Goal: Task Accomplishment & Management: Manage account settings

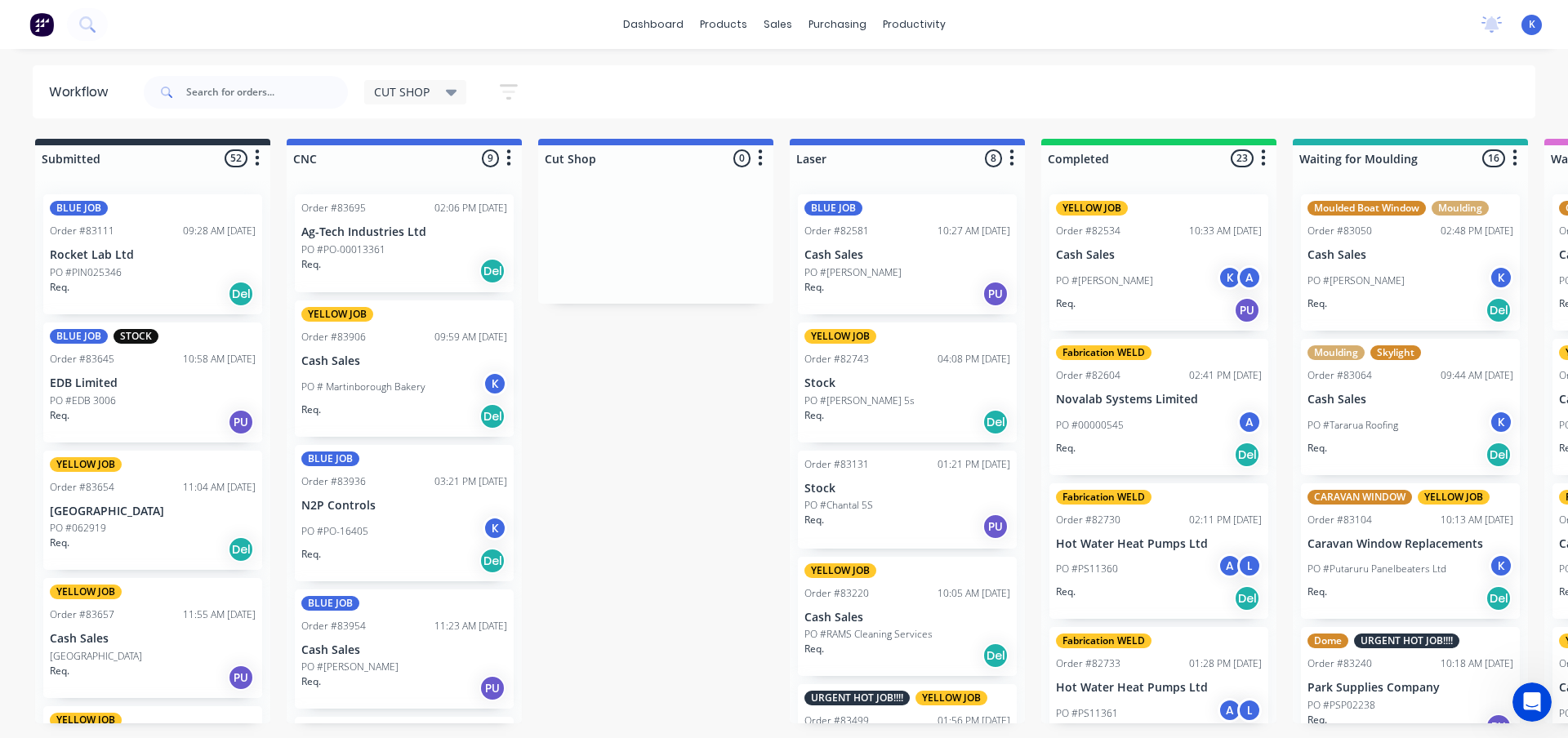
scroll to position [605, 0]
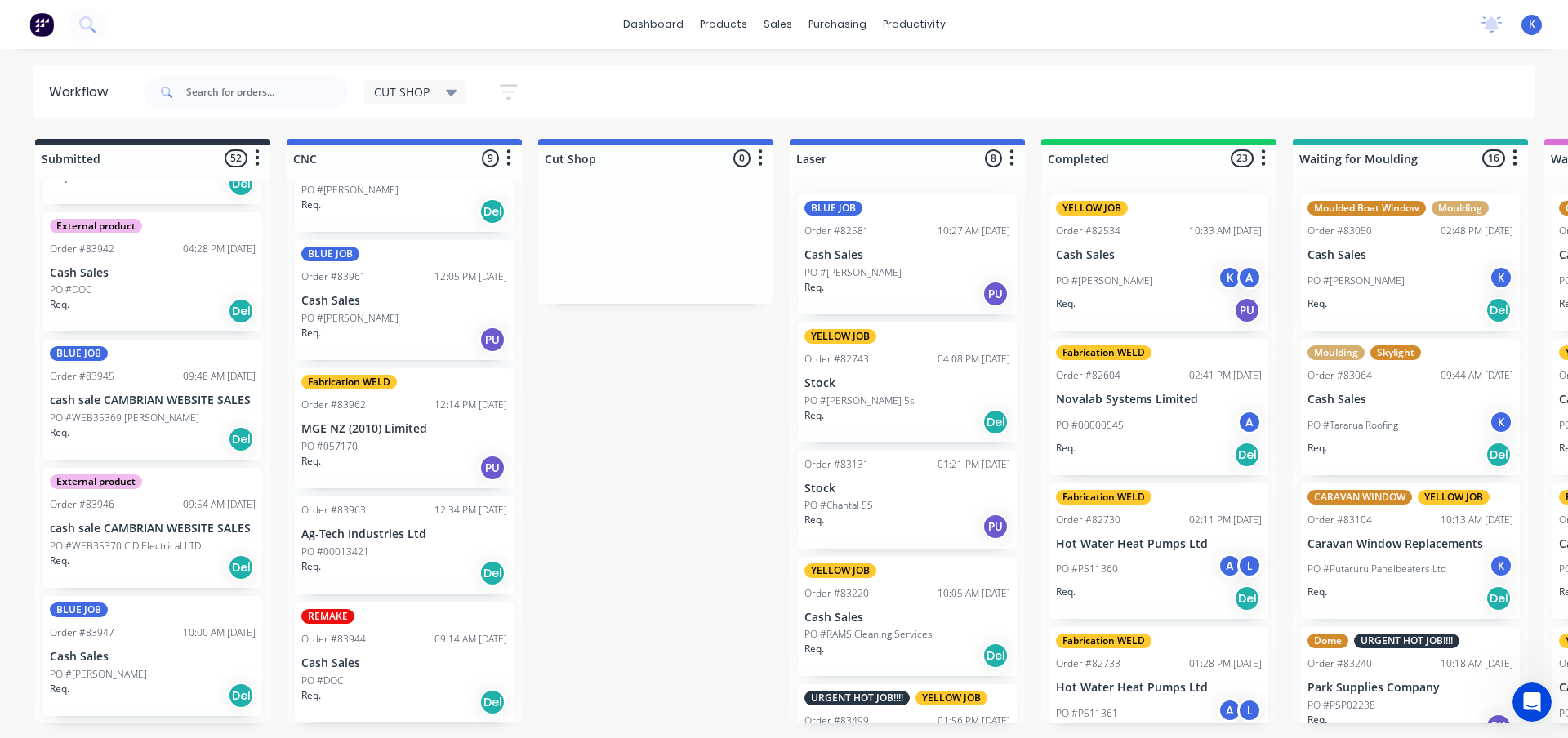
click at [1567, 45] on div "dashboard products sales purchasing productivity dashboard products Product Cat…" at bounding box center [784, 25] width 1568 height 49
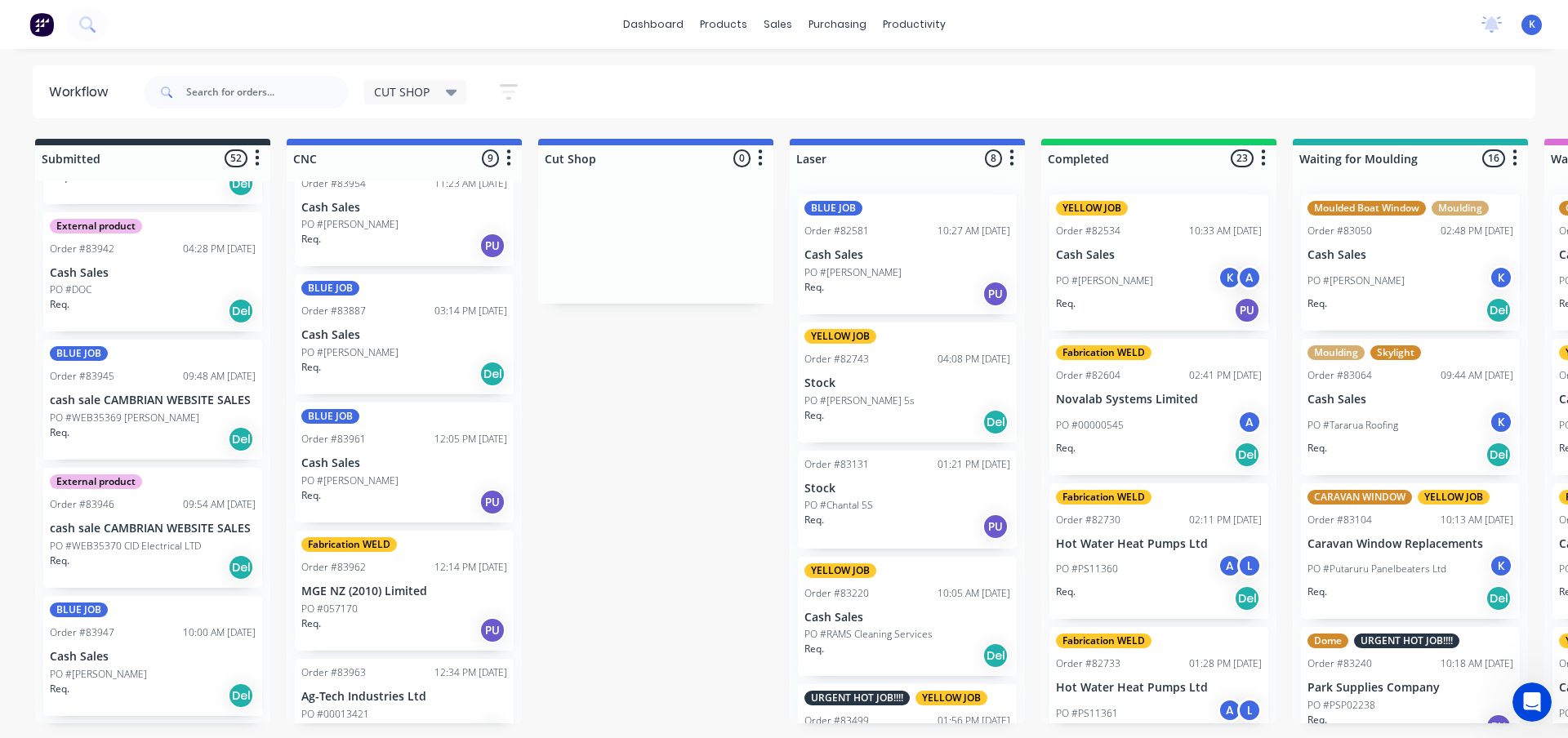
scroll to position [442, 0]
drag, startPoint x: 308, startPoint y: 341, endPoint x: 354, endPoint y: 361, distance: 50.2
click at [354, 361] on div "Order #83695 02:06 PM [DATE] Ag-Tech Industries Ltd PO #PO-00013361 Req. Del YE…" at bounding box center [404, 452] width 236 height 542
click at [361, 352] on p "PO #[PERSON_NAME]" at bounding box center [349, 353] width 97 height 14
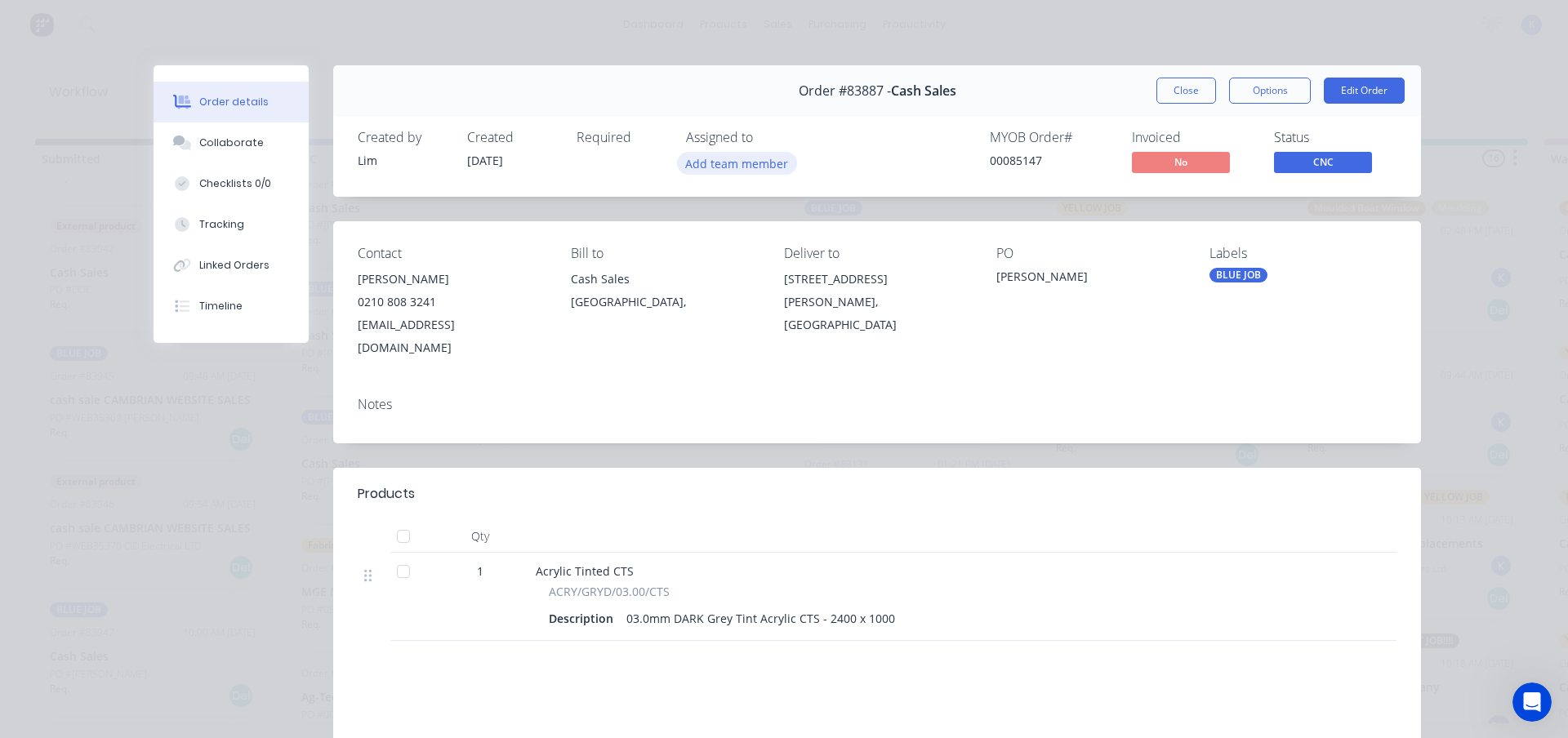
click at [734, 159] on button "Add team member" at bounding box center [736, 163] width 120 height 22
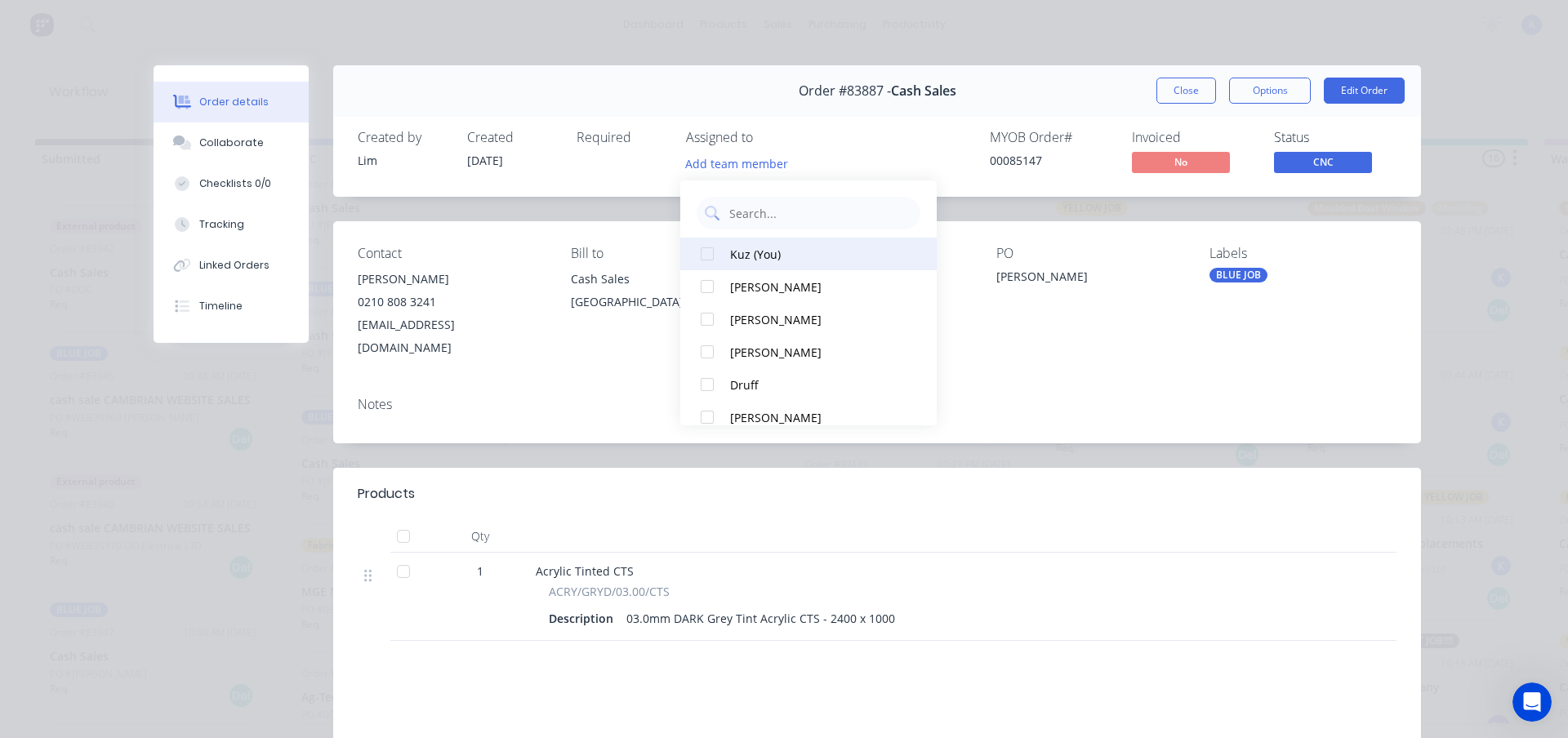
click at [708, 247] on div at bounding box center [707, 254] width 32 height 32
click at [1198, 83] on button "Close" at bounding box center [1186, 90] width 60 height 26
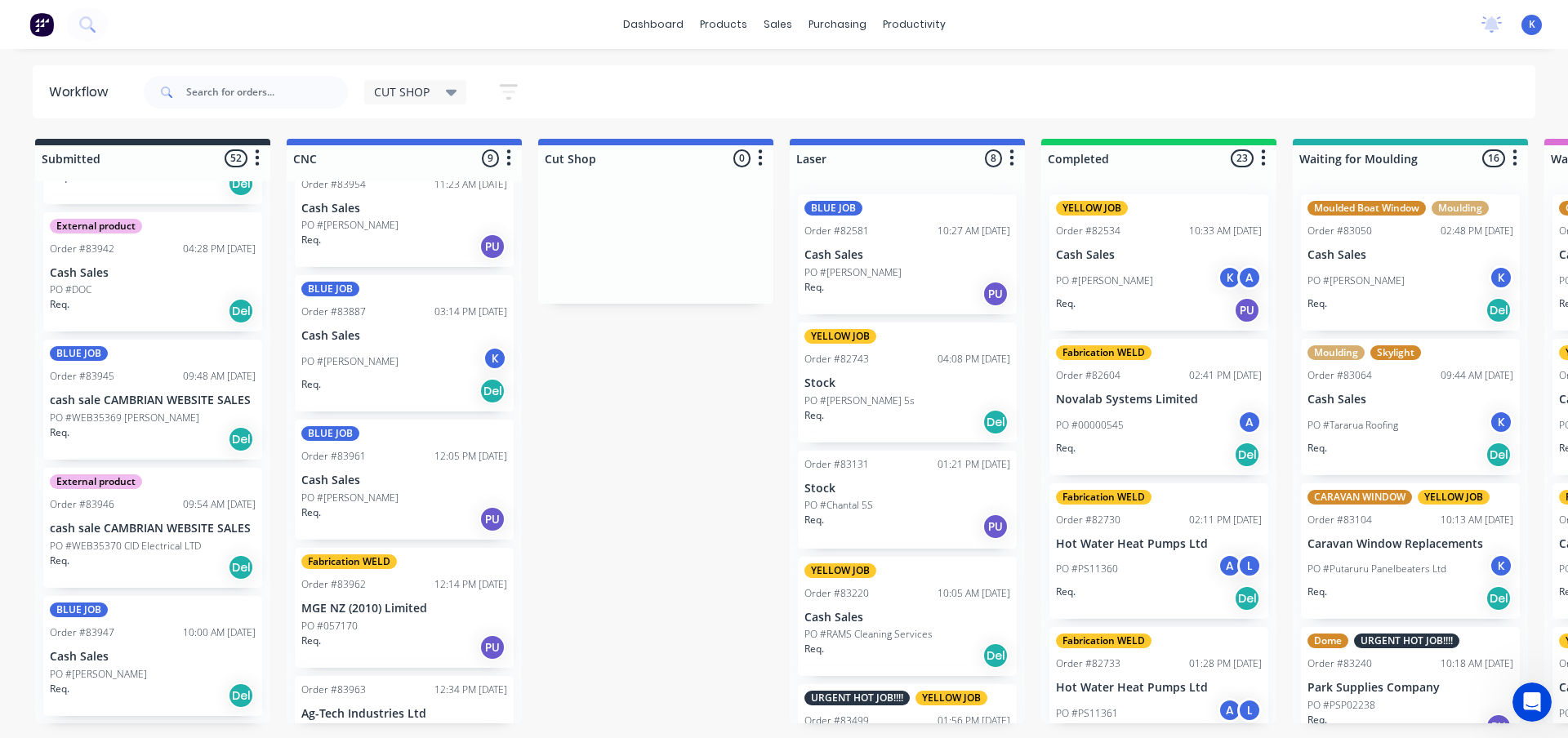
click at [1195, 93] on div "CUT SHOP Save new view None edit CUT SHOP (Default) edit DISPATCH edit FABRICAT…" at bounding box center [838, 93] width 1395 height 49
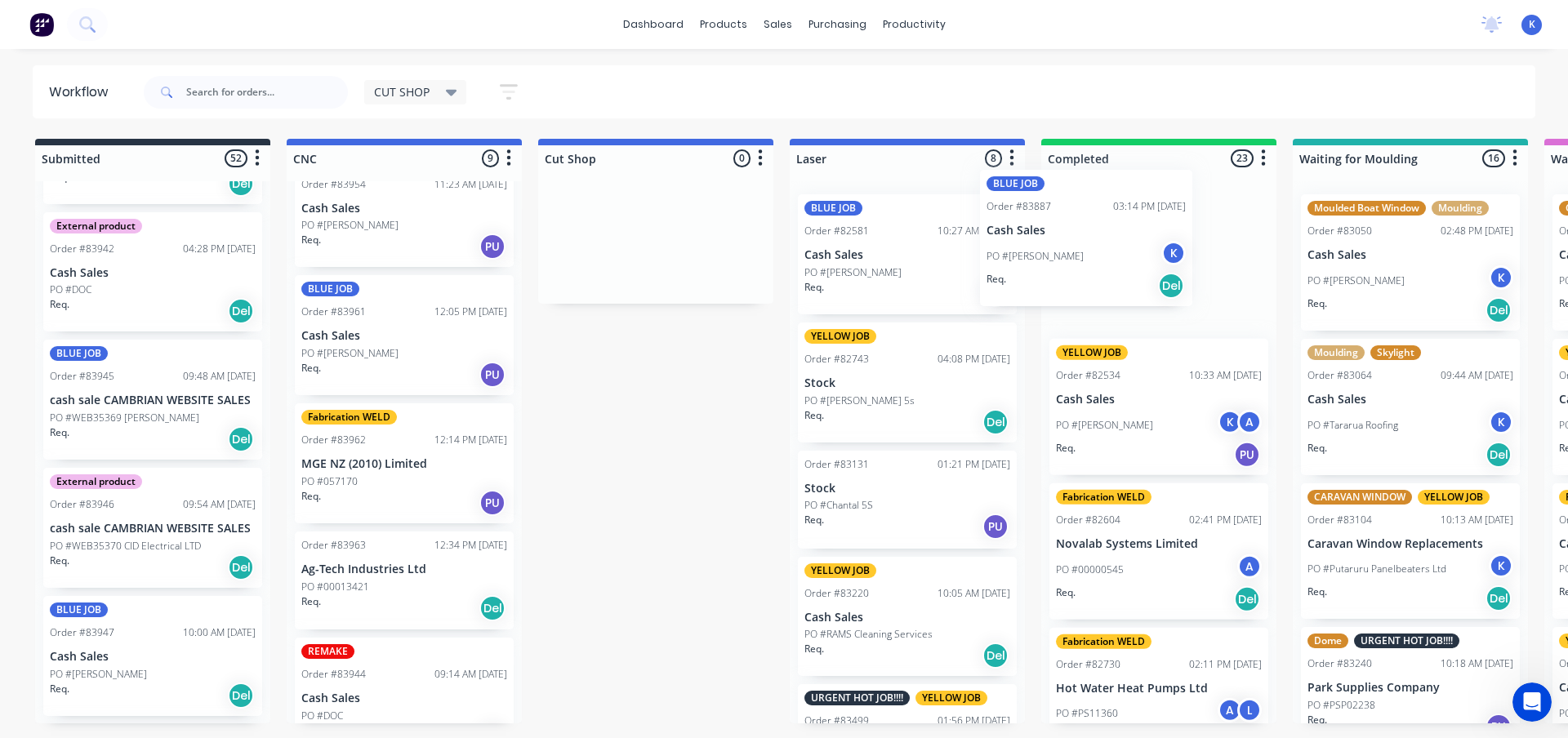
drag, startPoint x: 331, startPoint y: 355, endPoint x: 1024, endPoint y: 253, distance: 700.5
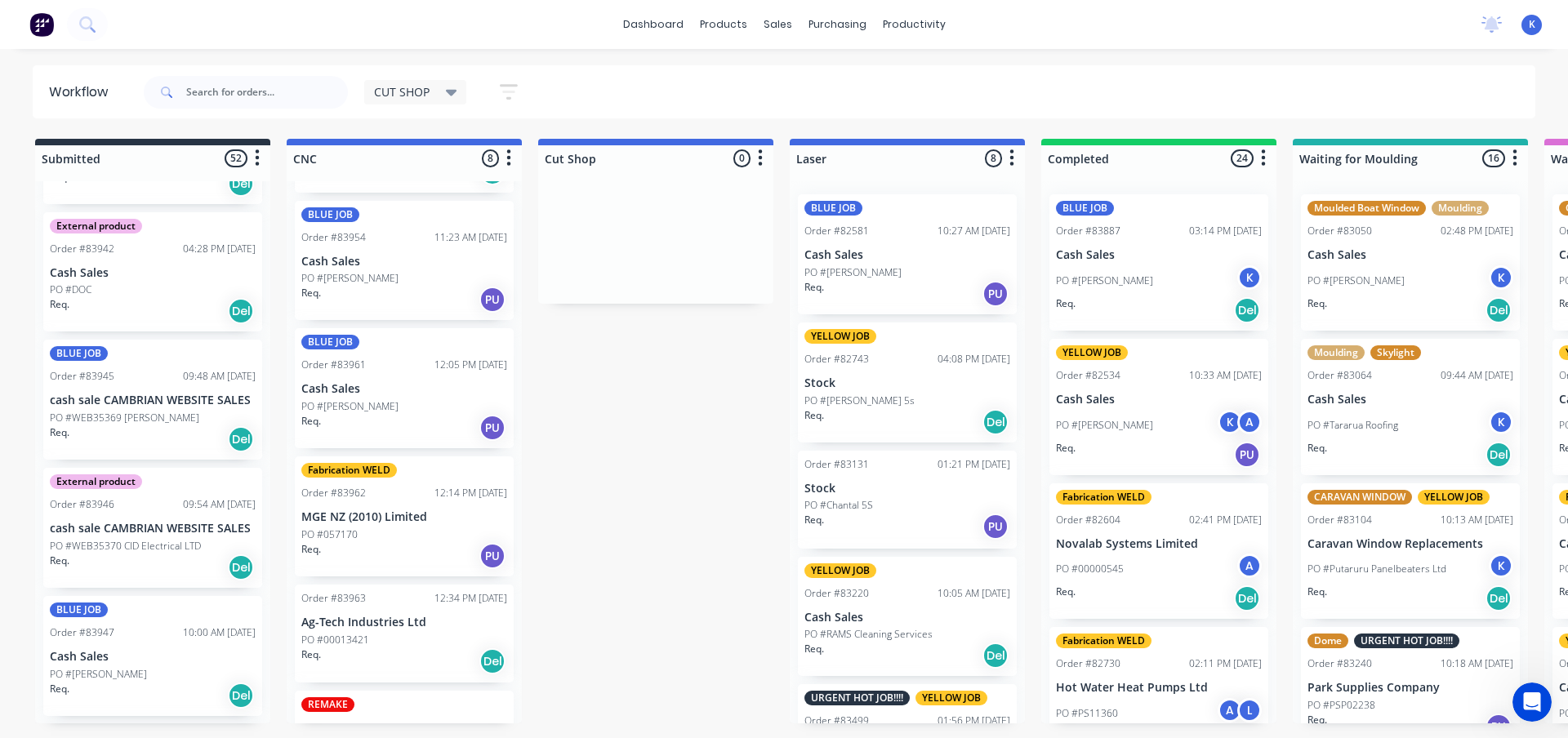
scroll to position [360, 0]
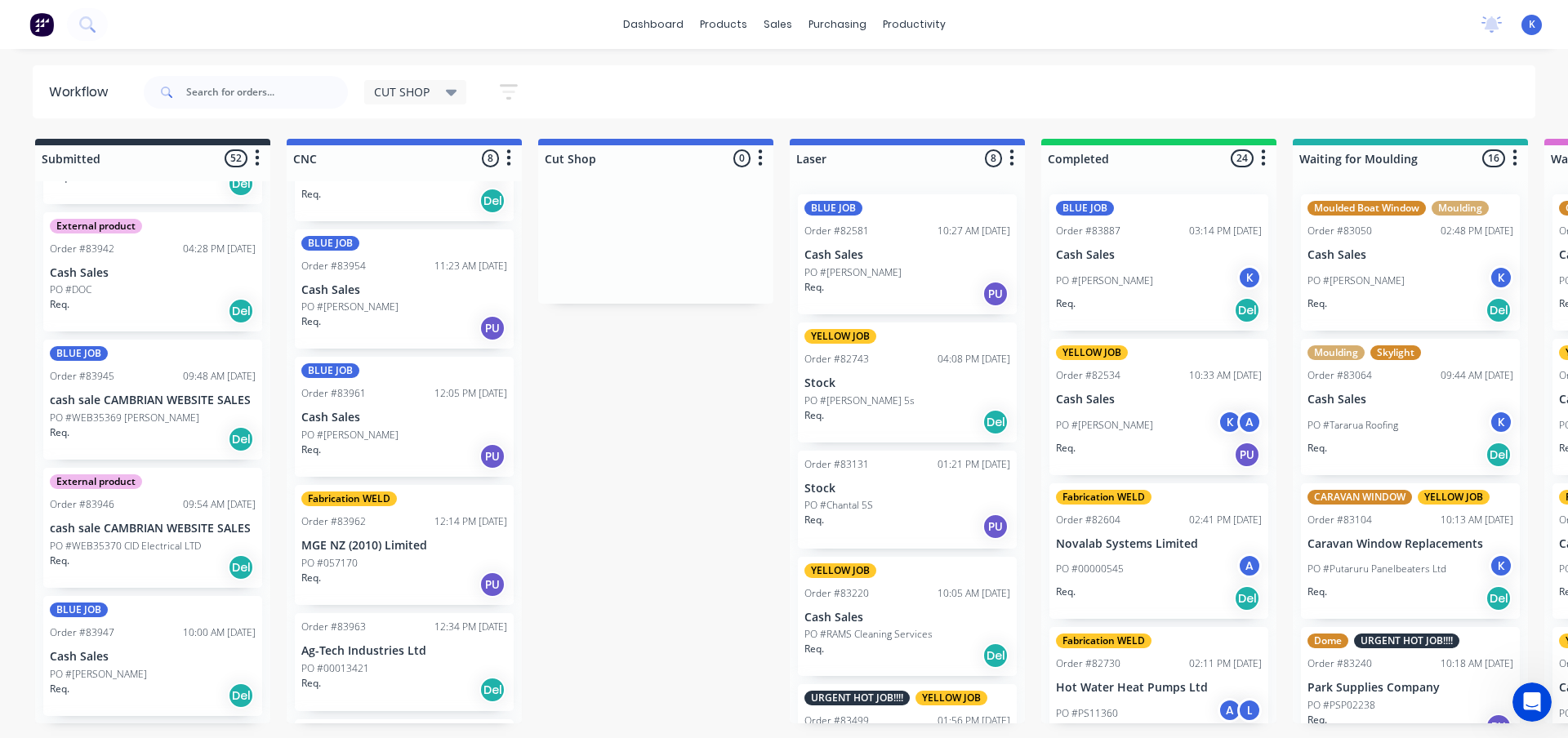
click at [358, 309] on p "PO #[PERSON_NAME]" at bounding box center [349, 306] width 97 height 14
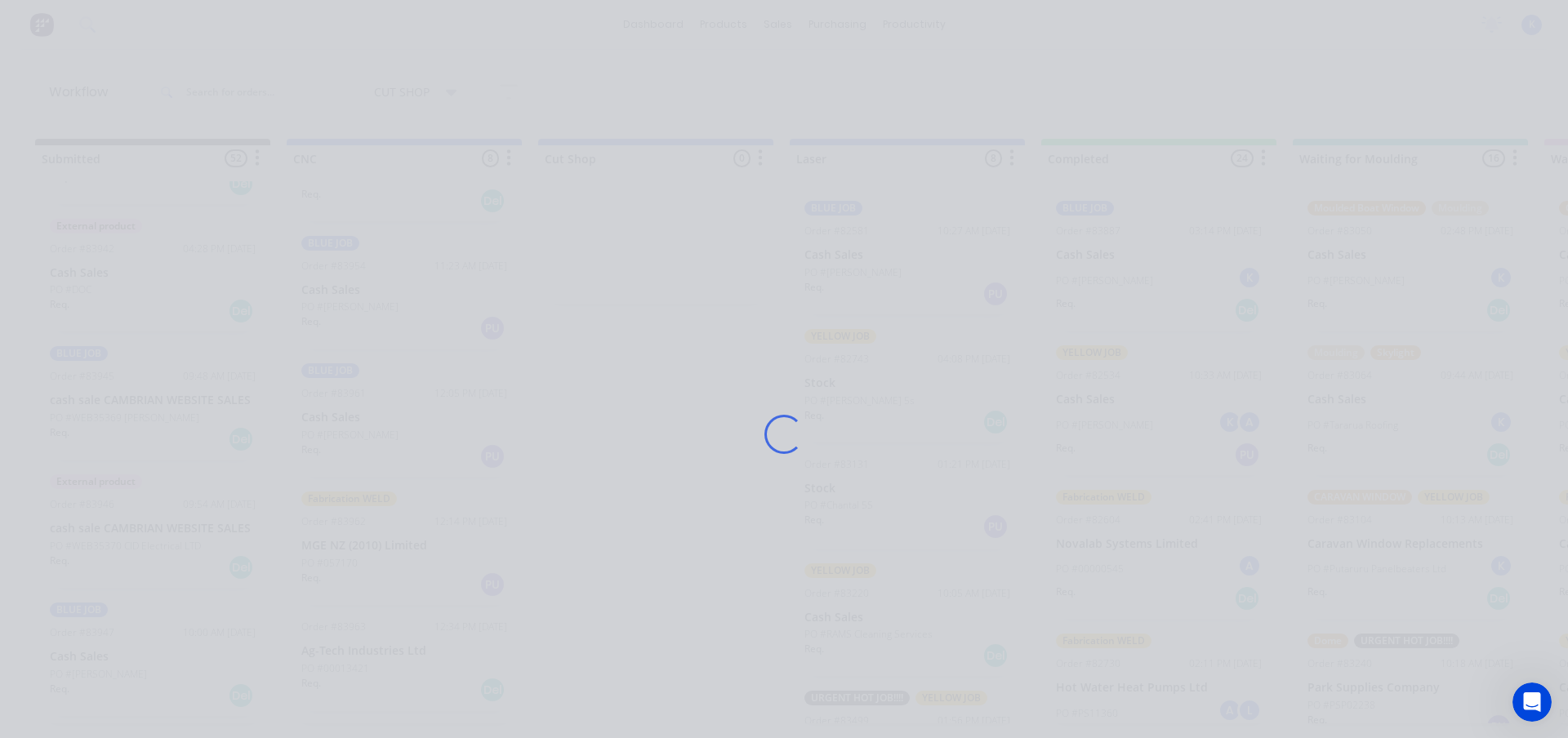
click at [358, 309] on div "Loading..." at bounding box center [784, 434] width 1307 height 738
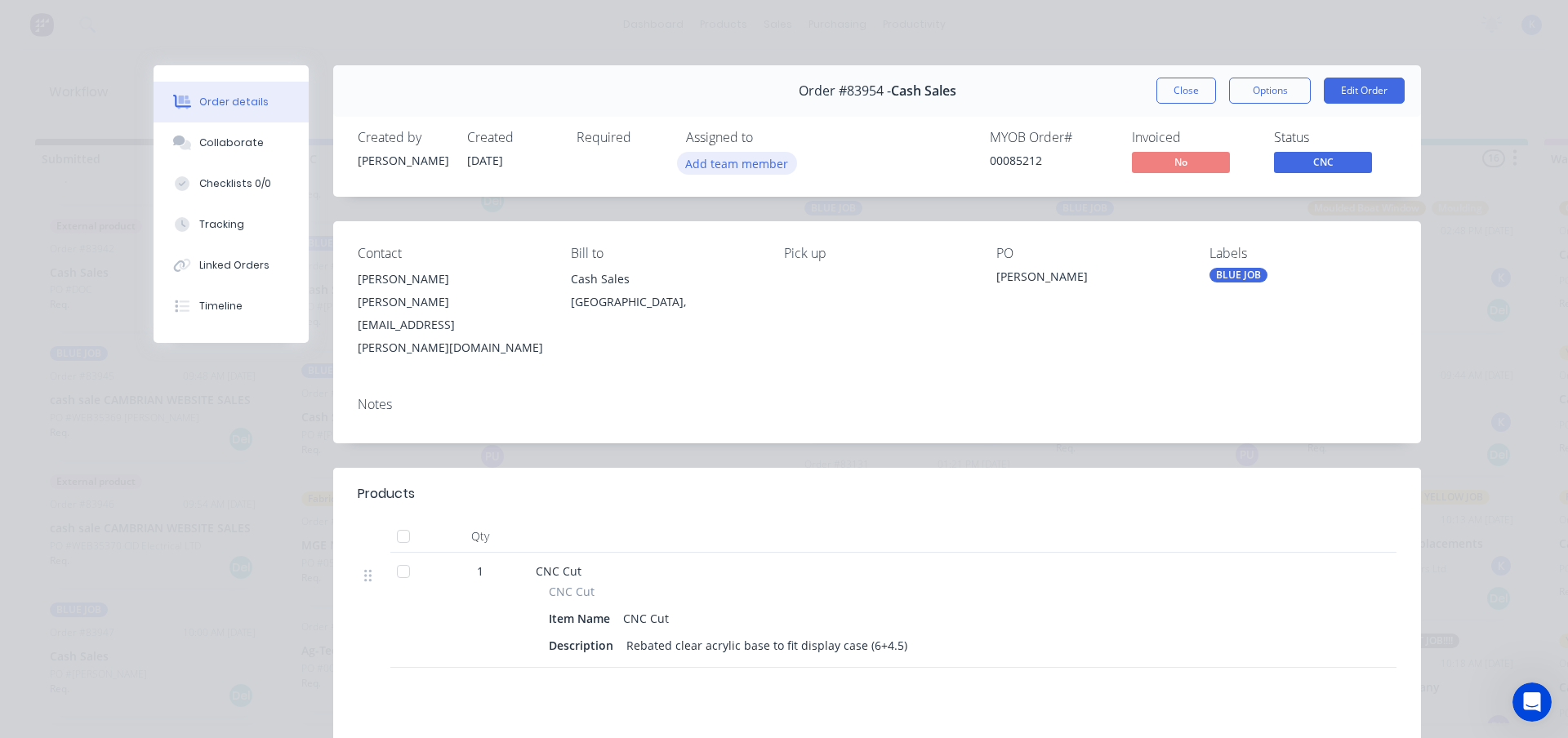
click at [725, 164] on button "Add team member" at bounding box center [736, 163] width 120 height 22
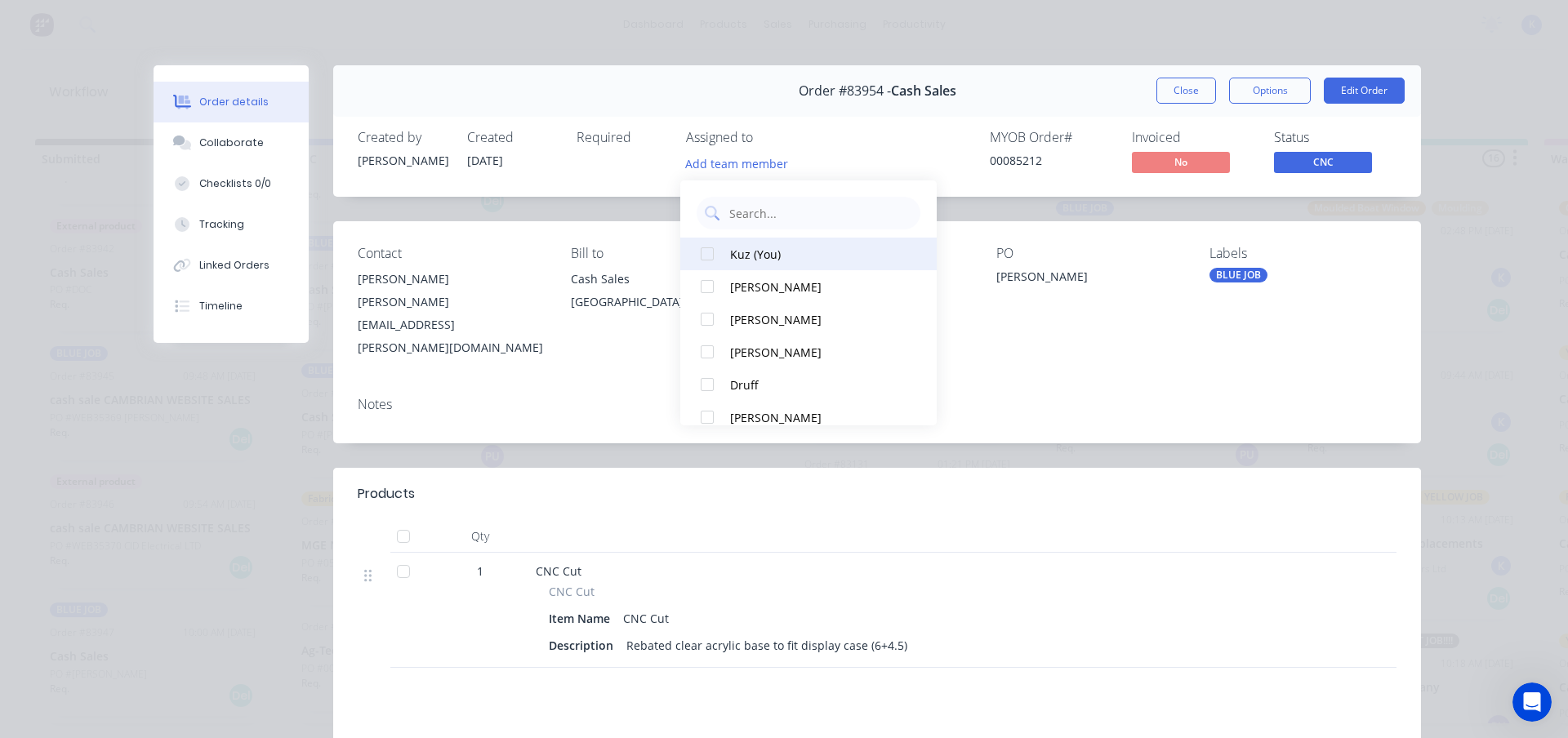
click at [708, 254] on div at bounding box center [707, 254] width 32 height 32
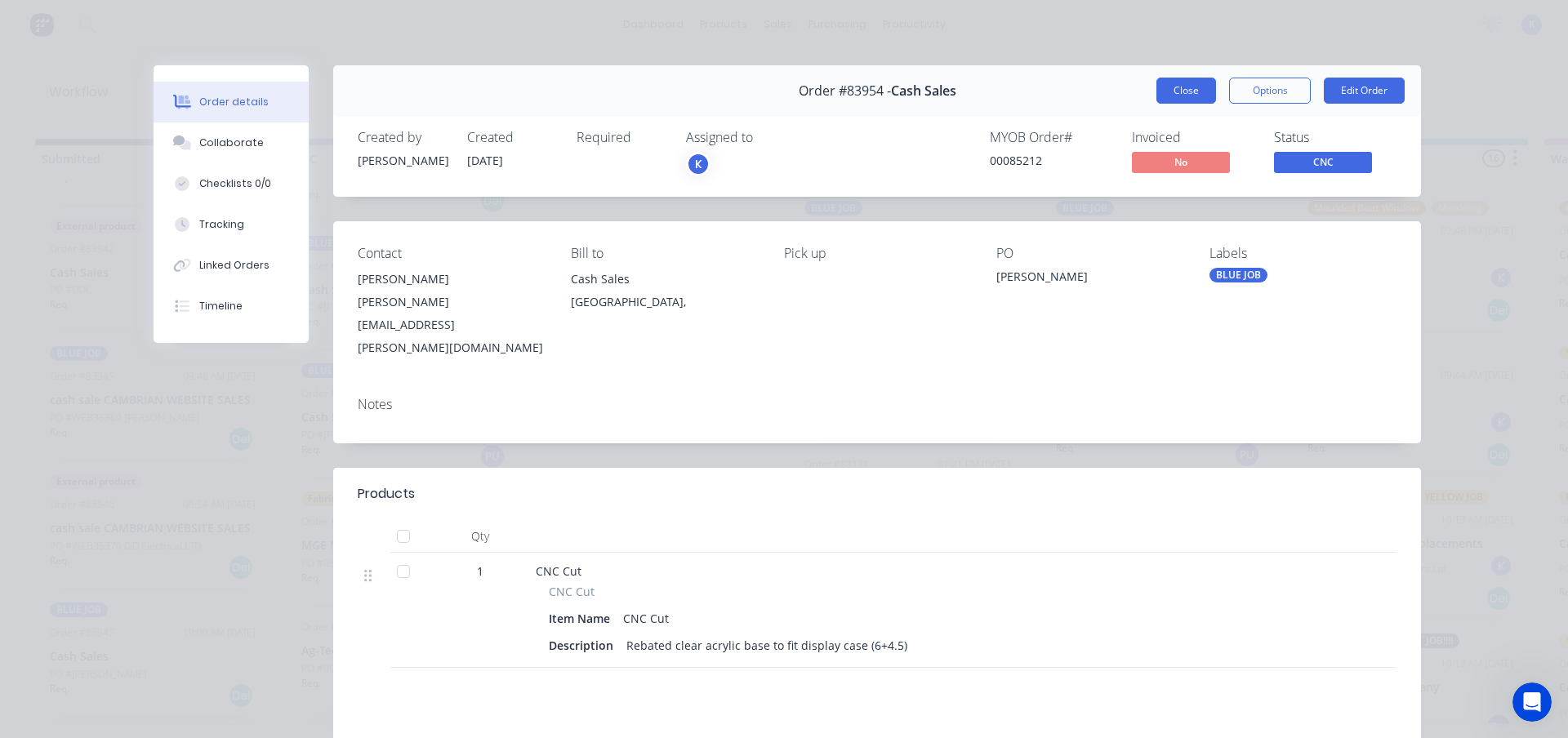
click at [1173, 84] on button "Close" at bounding box center [1186, 90] width 60 height 26
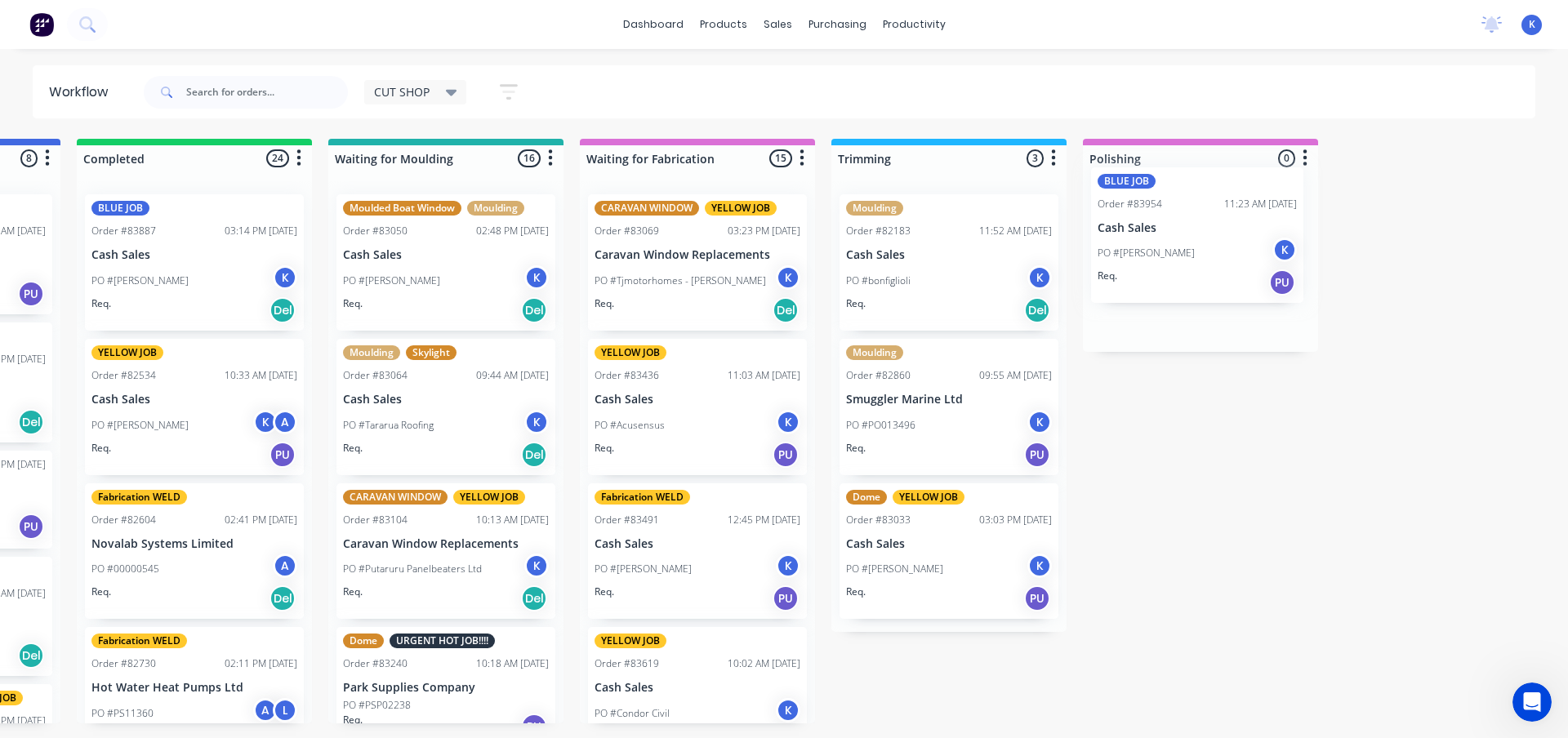
scroll to position [0, 973]
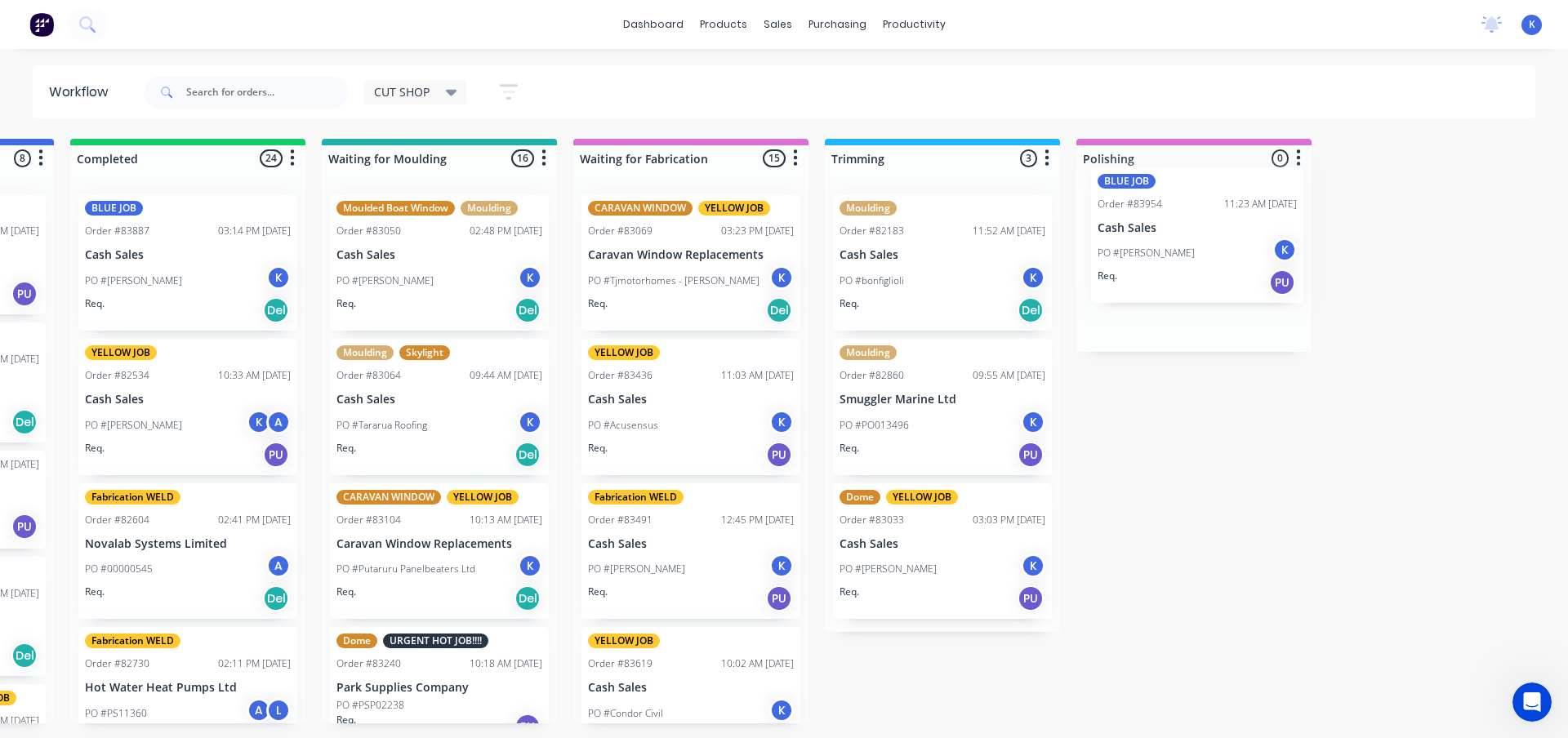
drag, startPoint x: 341, startPoint y: 303, endPoint x: 1141, endPoint y: 243, distance: 802.2
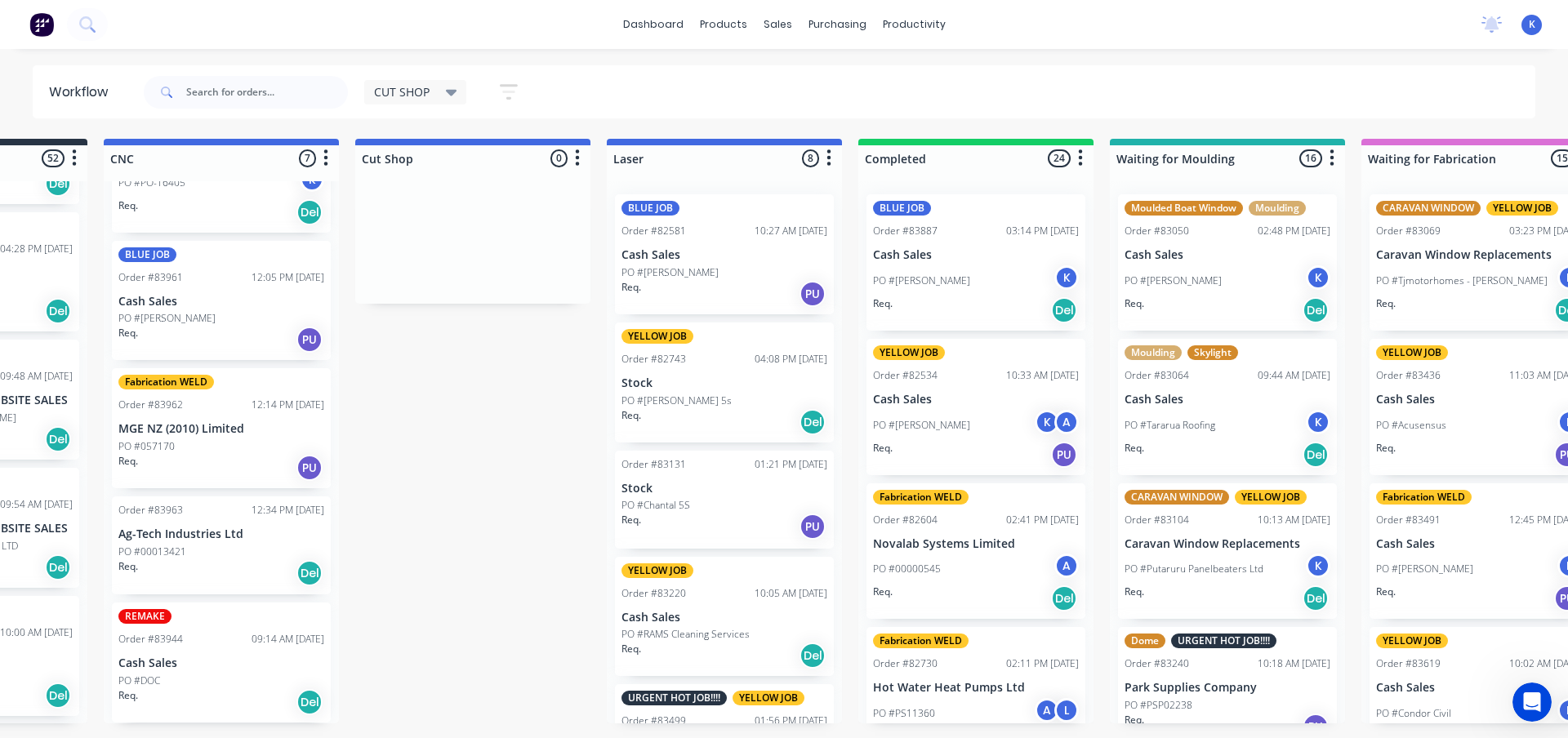
scroll to position [0, 193]
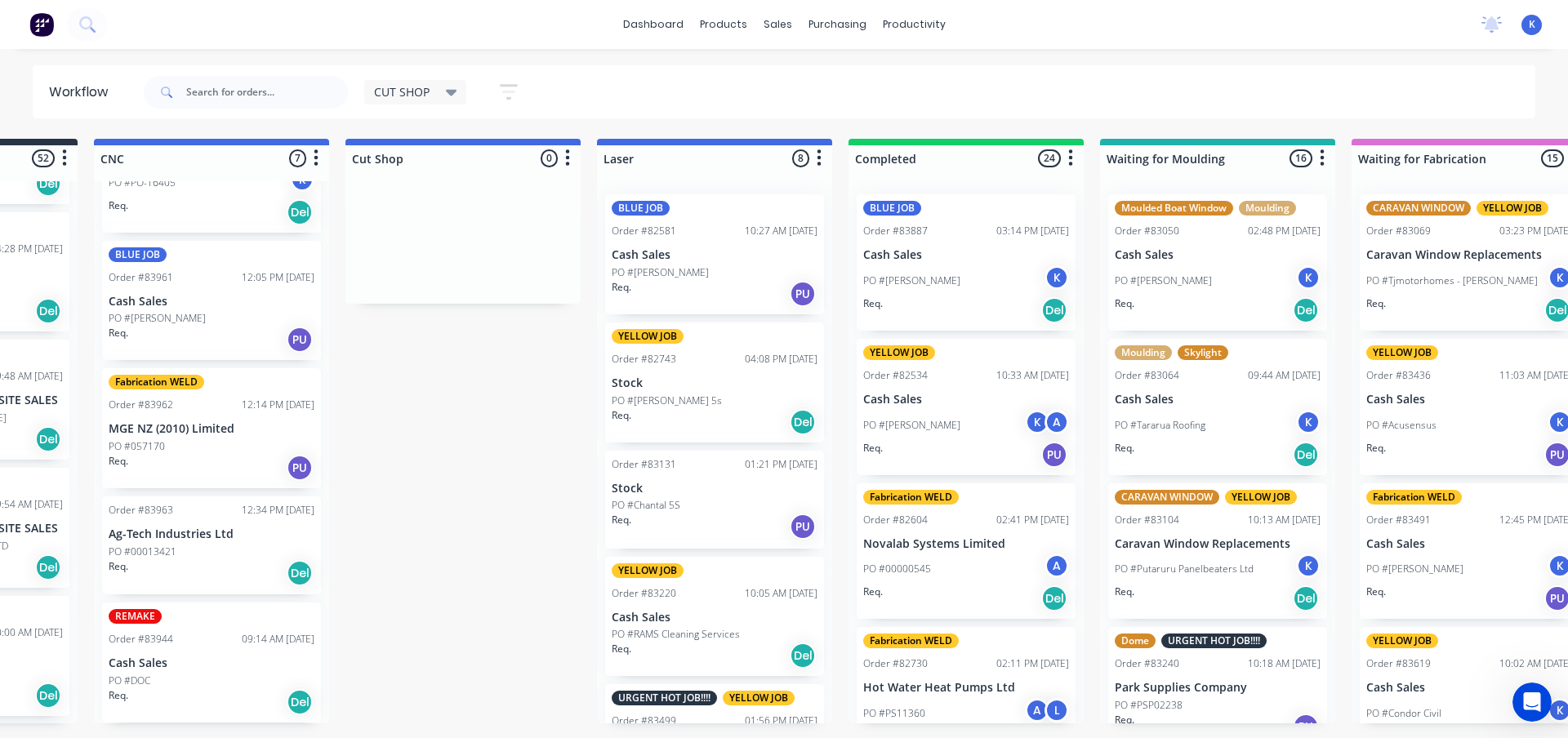
click at [147, 676] on p "PO #DOC" at bounding box center [129, 680] width 42 height 14
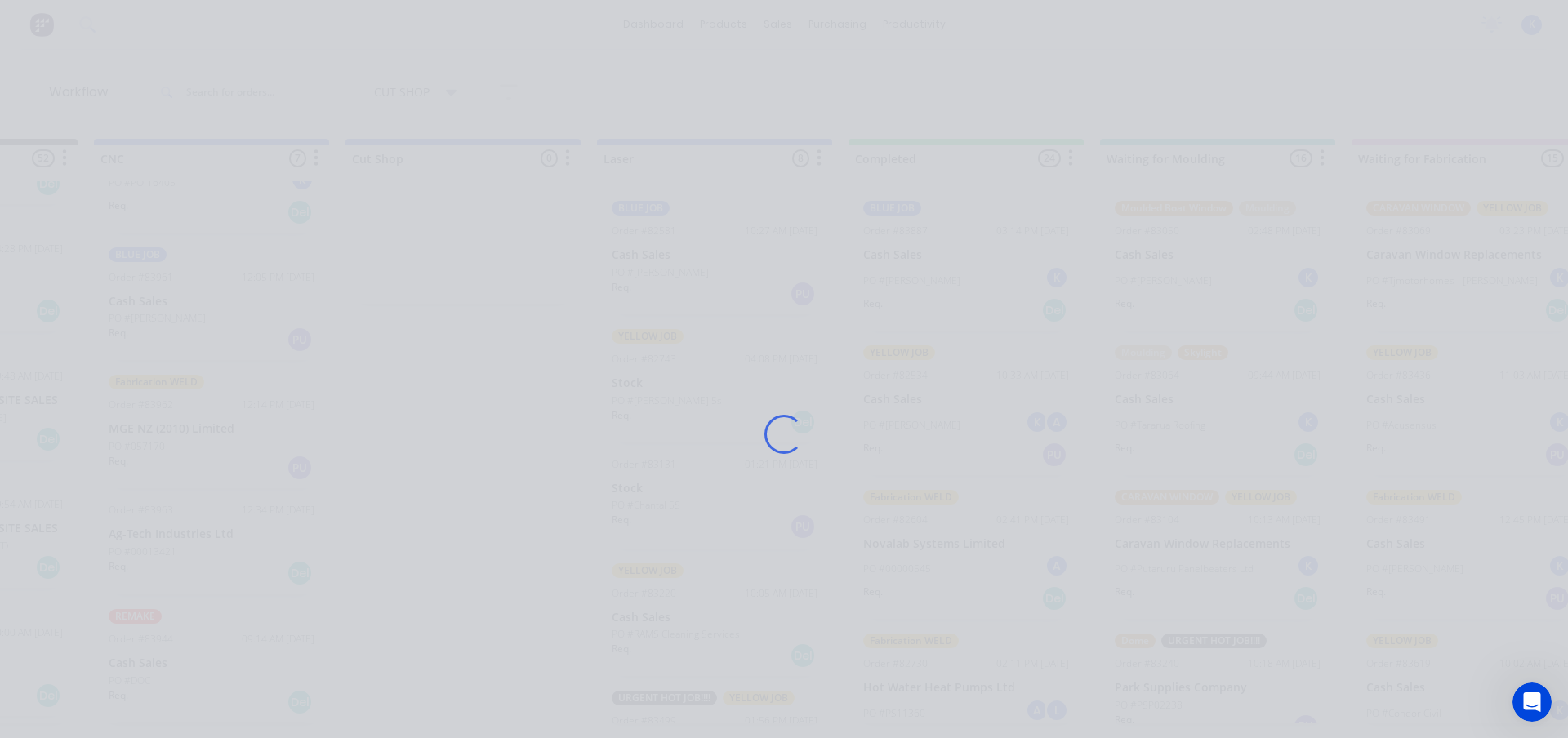
click at [147, 676] on div "Loading..." at bounding box center [784, 434] width 1307 height 738
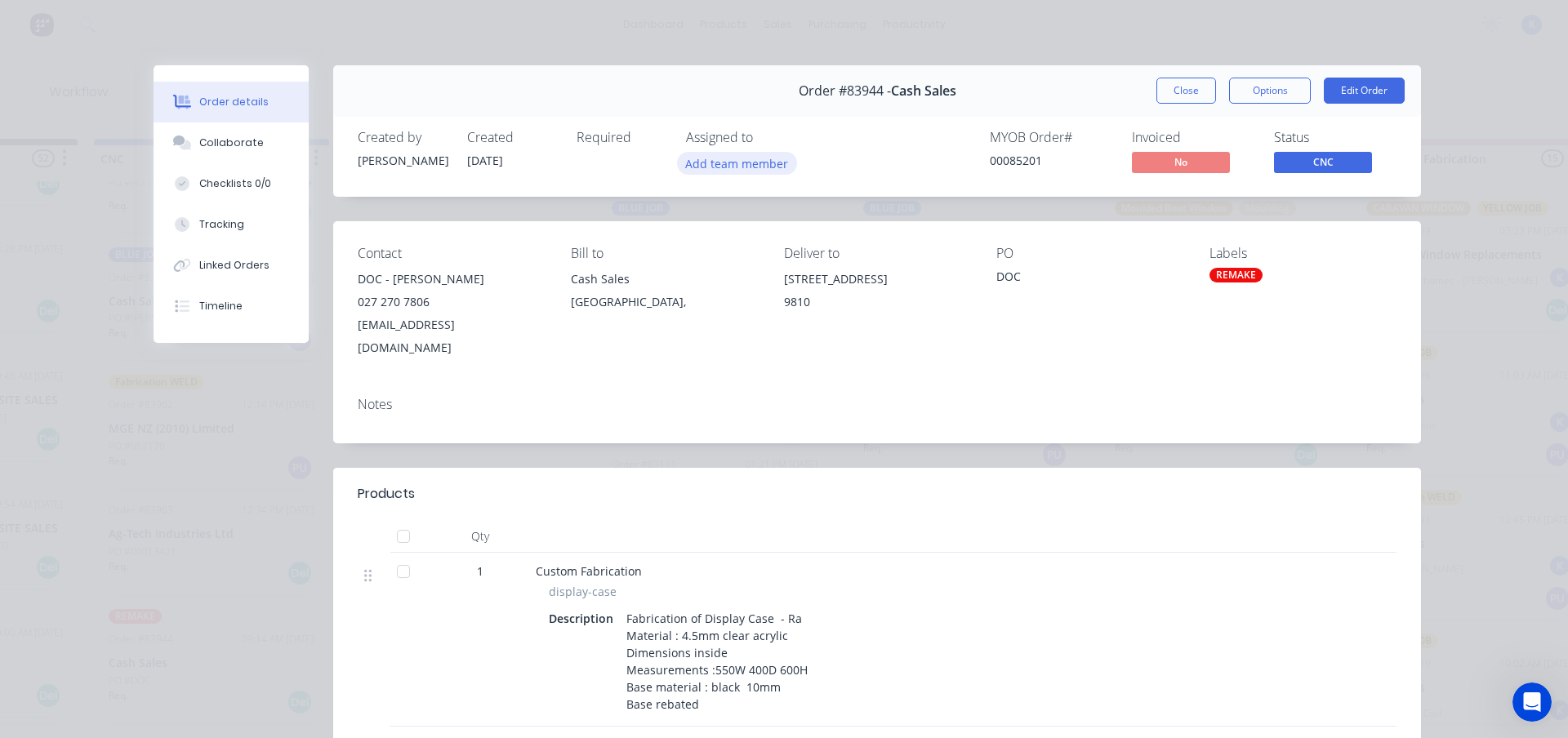
click at [742, 155] on button "Add team member" at bounding box center [736, 163] width 120 height 22
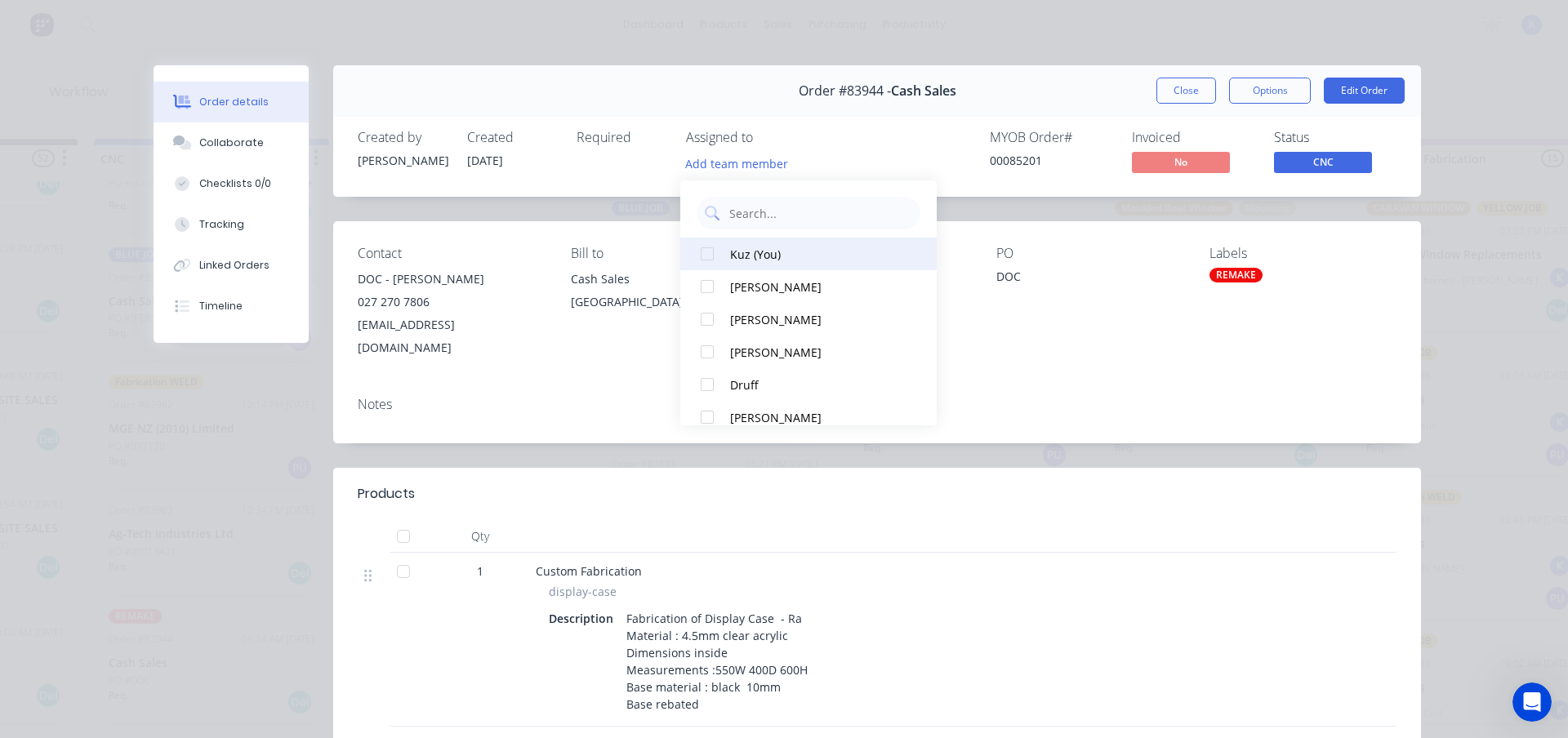
click at [721, 259] on div at bounding box center [707, 254] width 32 height 32
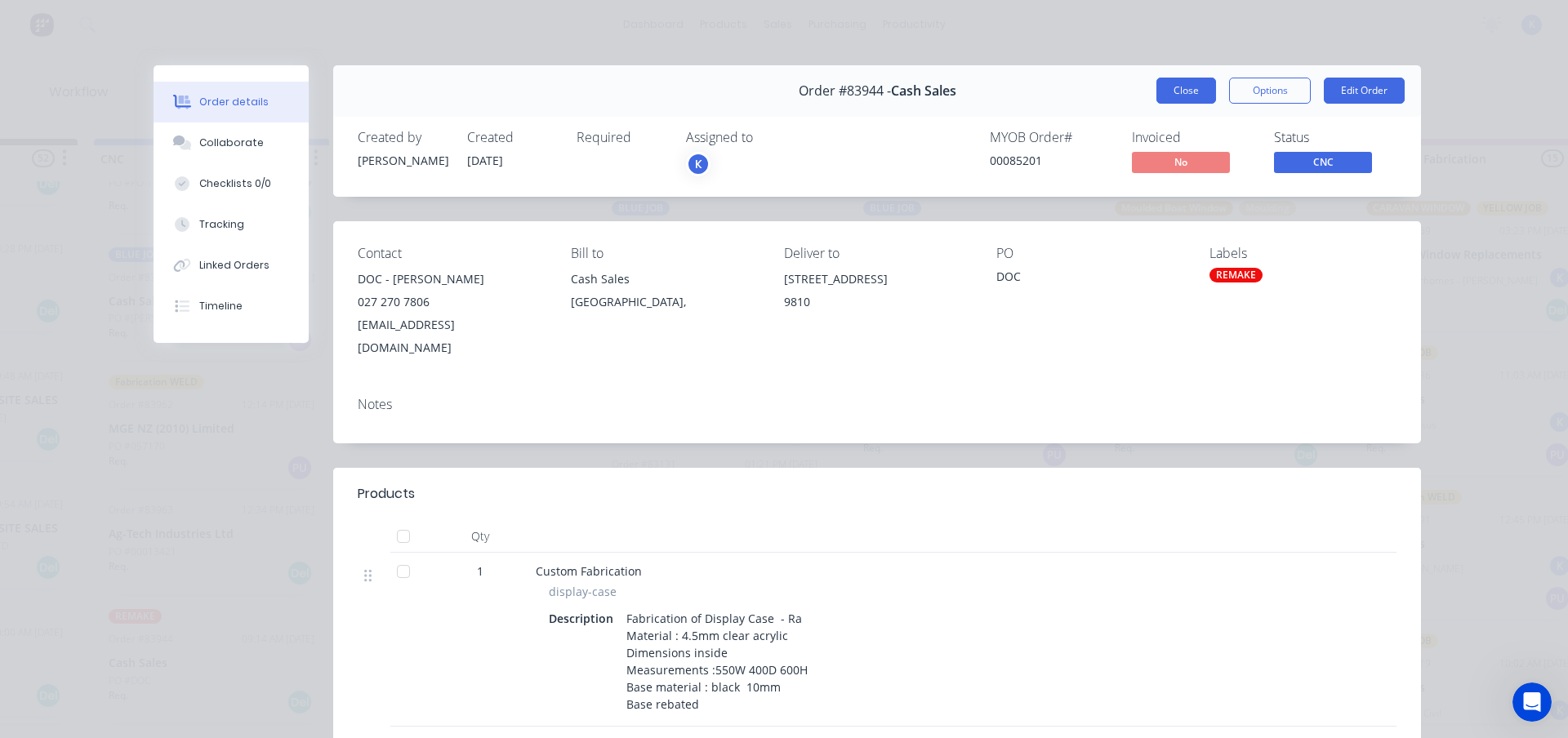
click at [1173, 91] on button "Close" at bounding box center [1186, 90] width 60 height 26
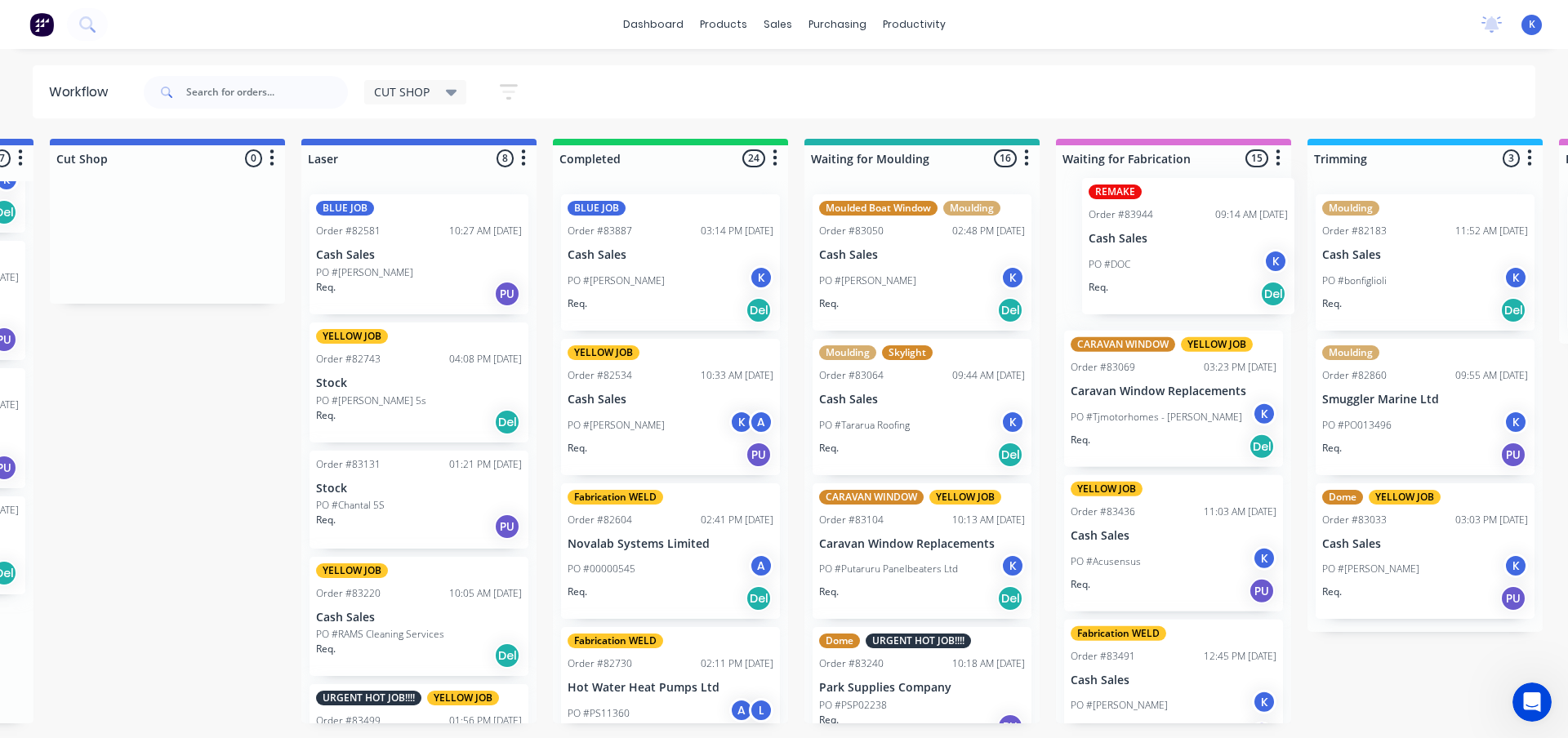
scroll to position [0, 496]
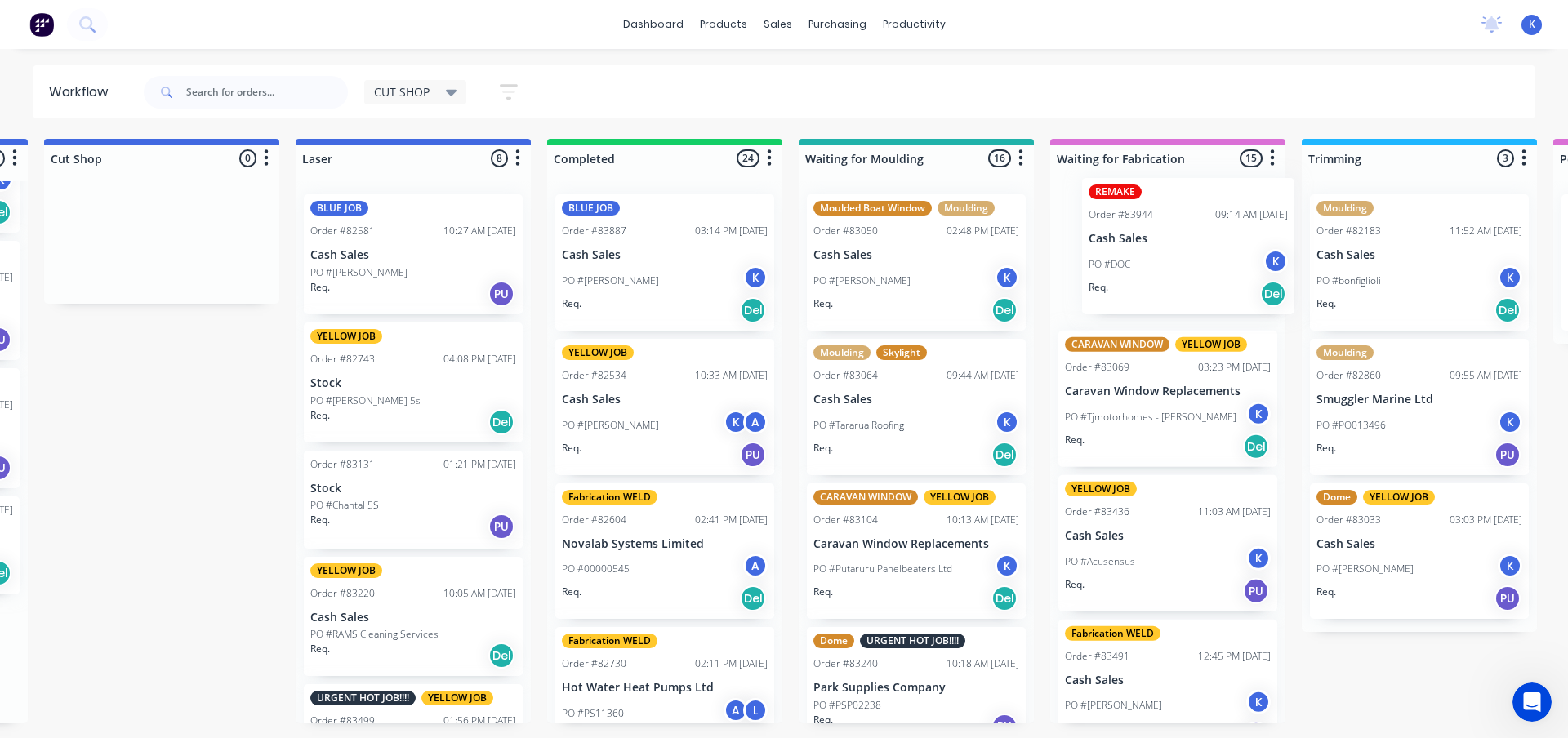
drag, startPoint x: 130, startPoint y: 653, endPoint x: 1114, endPoint y: 232, distance: 1070.3
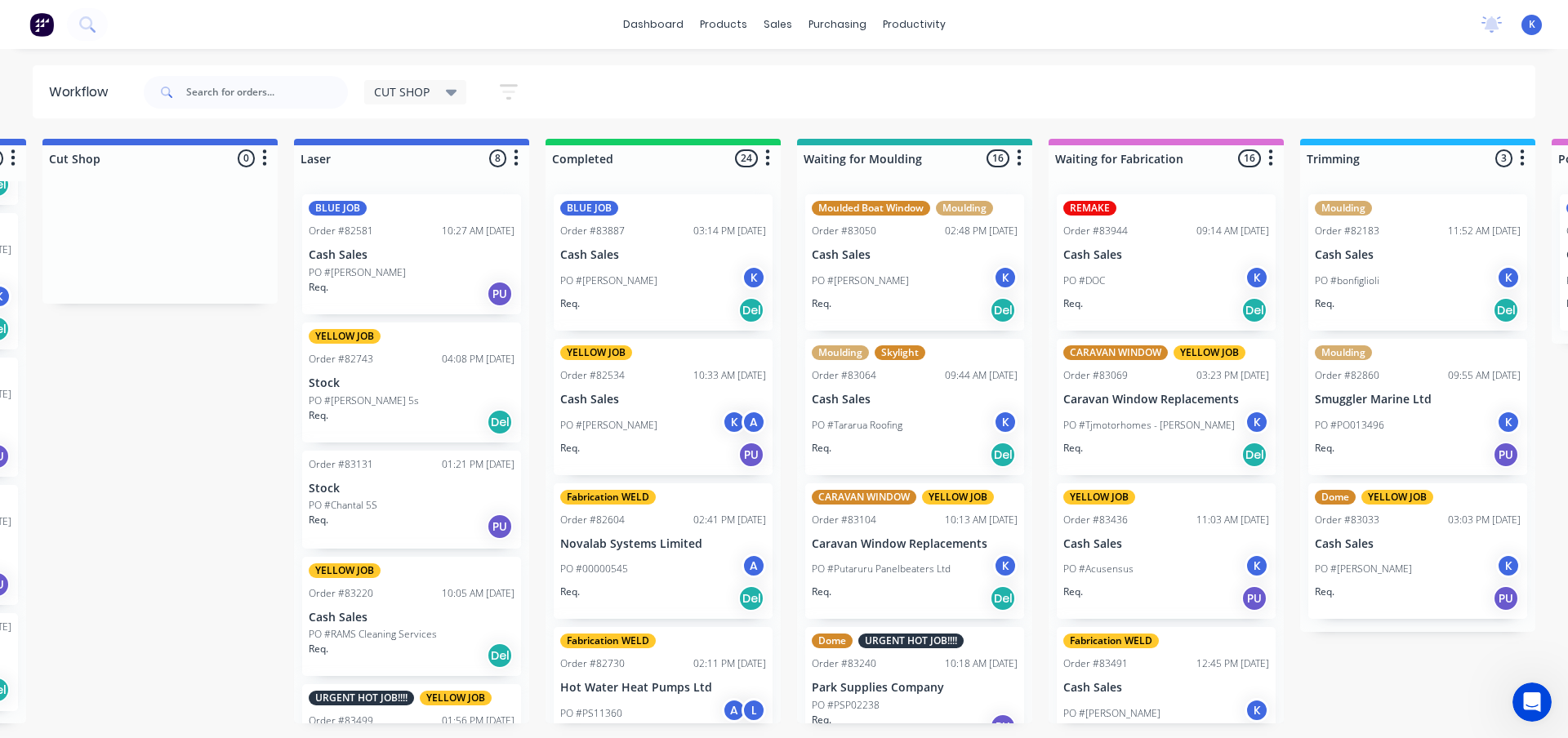
scroll to position [220, 0]
drag, startPoint x: 1104, startPoint y: 236, endPoint x: 1383, endPoint y: 89, distance: 315.4
click at [1098, 244] on div "REMAKE Order #83944 09:14 AM [DATE] Cash Sales PO #DOC K Req. Del CARAVAN WINDO…" at bounding box center [1166, 452] width 236 height 542
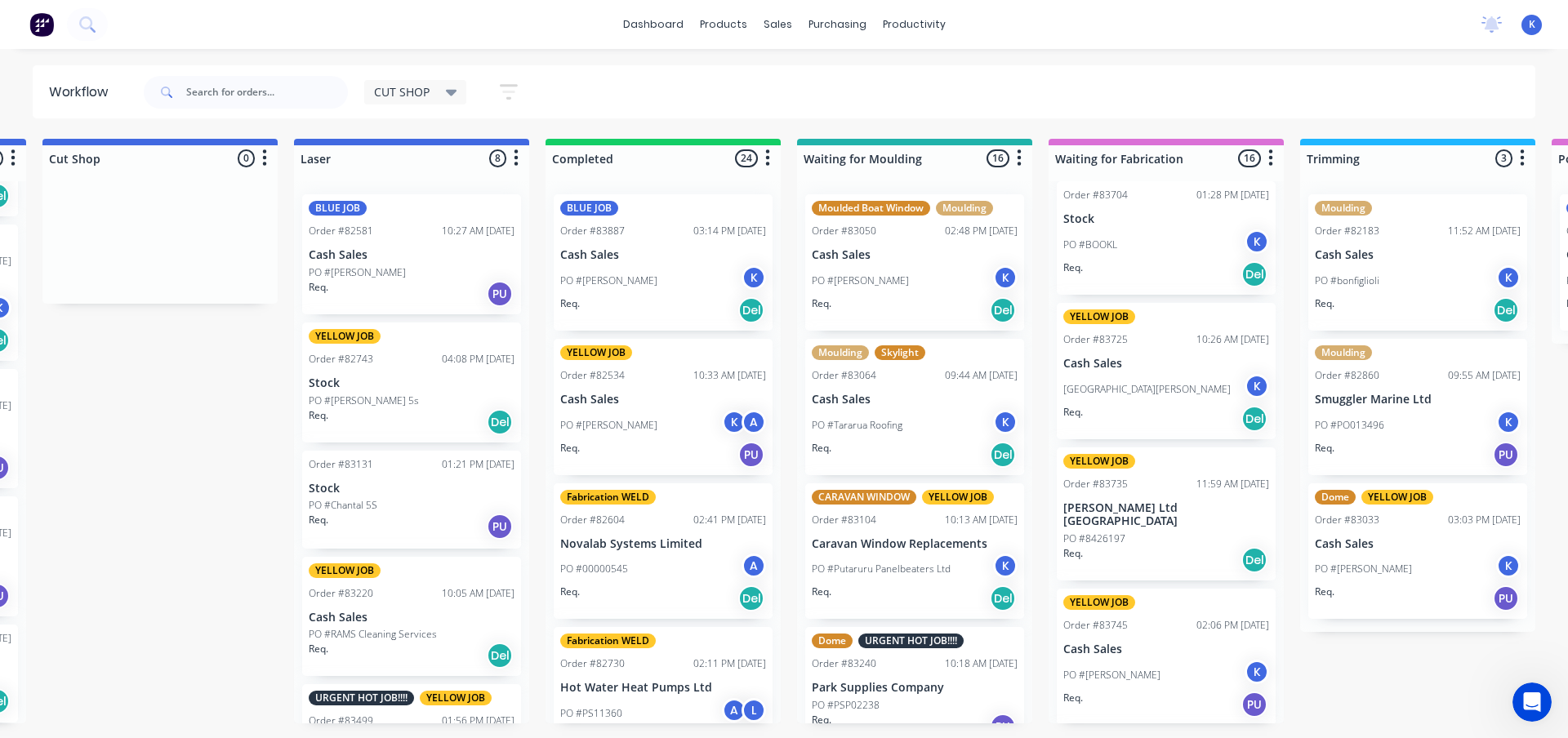
scroll to position [0, 0]
